Goal: Task Accomplishment & Management: Use online tool/utility

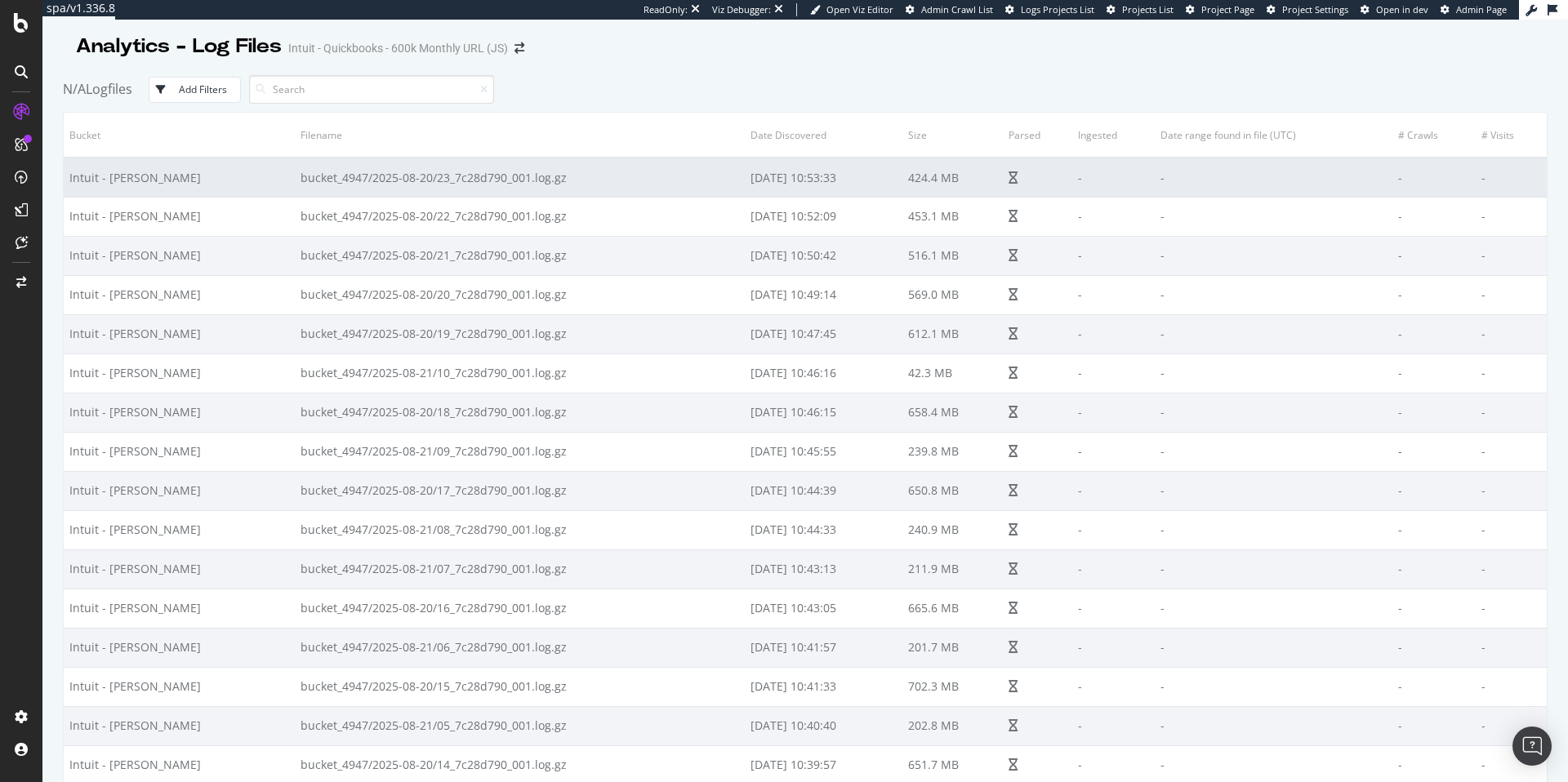
click at [1072, 193] on td "-" at bounding box center [1112, 177] width 82 height 39
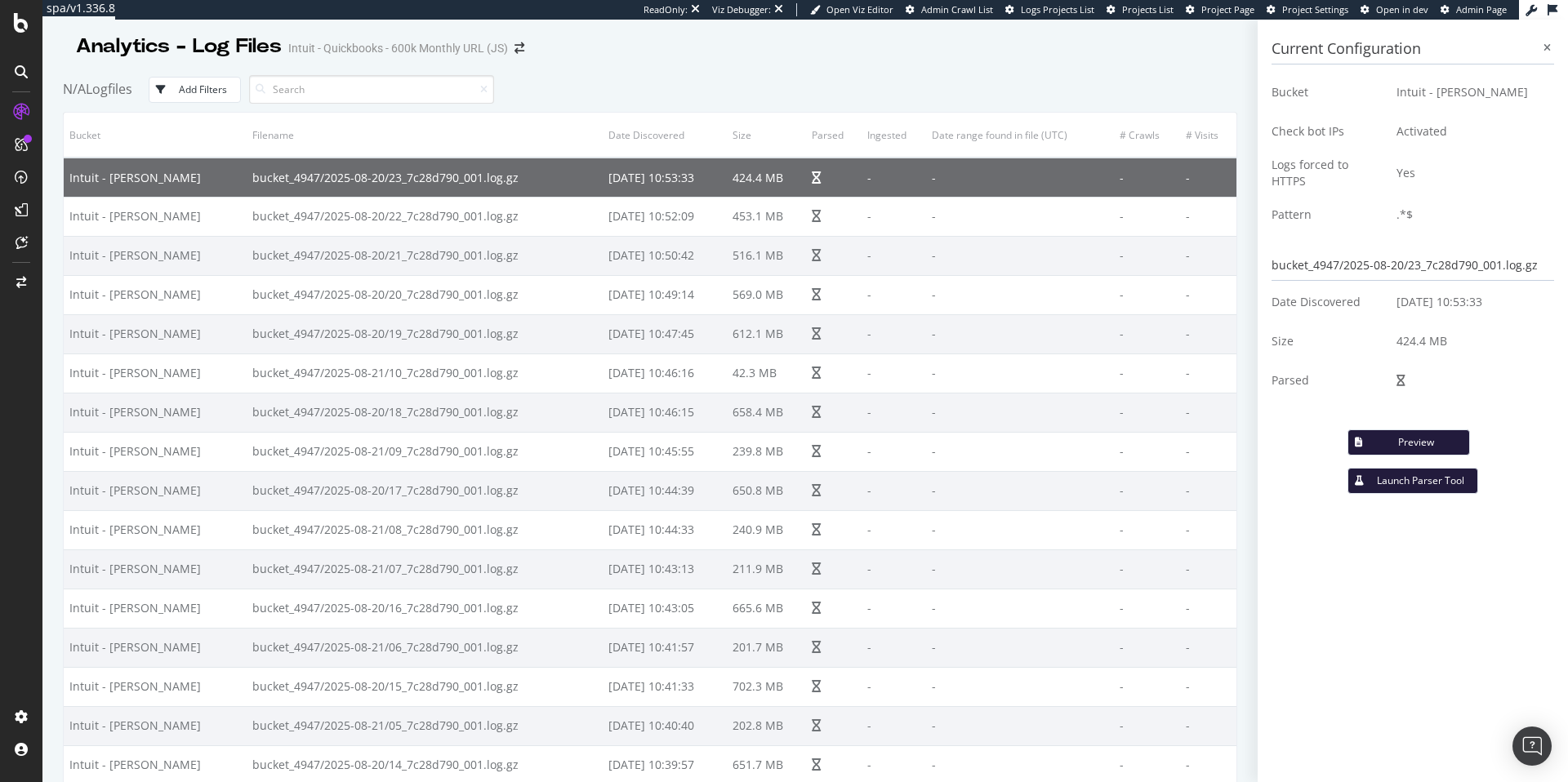
click at [1390, 429] on button "Preview" at bounding box center [1408, 442] width 122 height 26
